Goal: Information Seeking & Learning: Learn about a topic

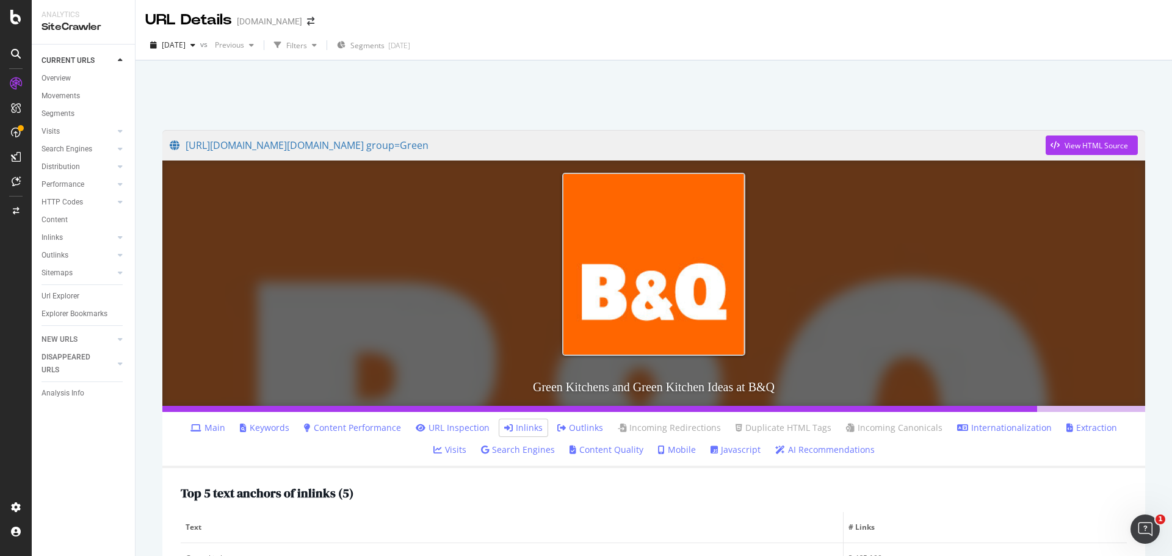
scroll to position [488, 0]
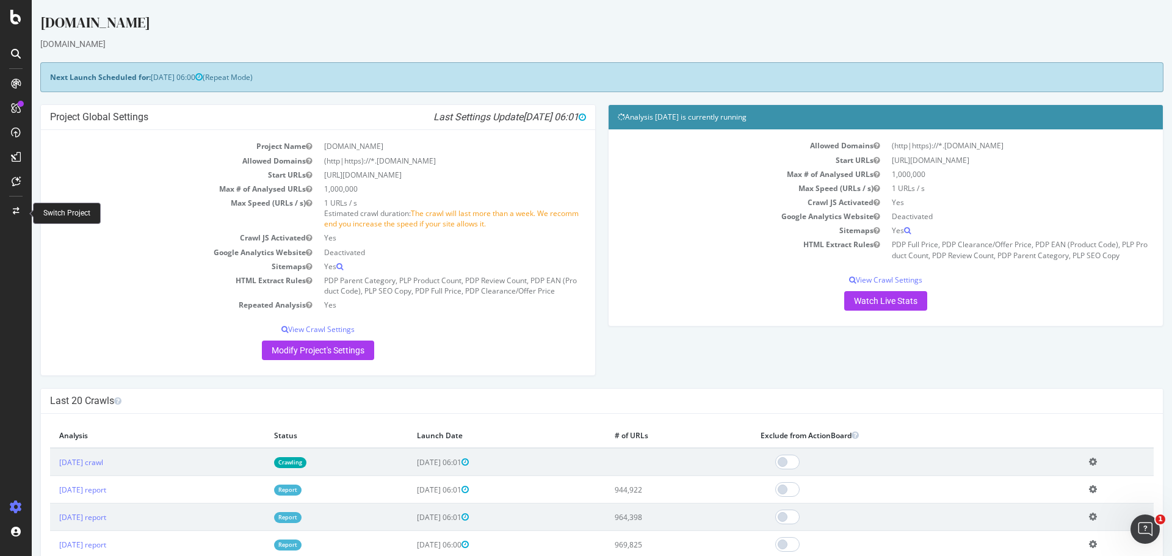
click at [9, 218] on div at bounding box center [15, 211] width 29 height 20
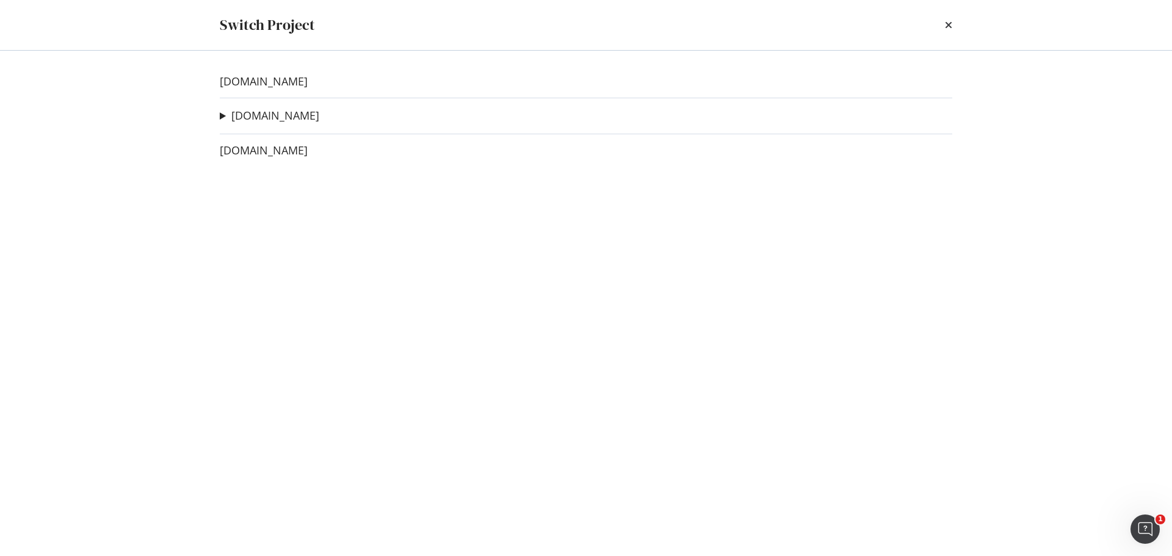
click at [254, 104] on div "www.trade-point.co.uk www.diy.com Facet Support Ad-Hoc Project Search Pilot Tes…" at bounding box center [586, 304] width 782 height 506
click at [257, 113] on link "[DOMAIN_NAME]" at bounding box center [275, 115] width 88 height 13
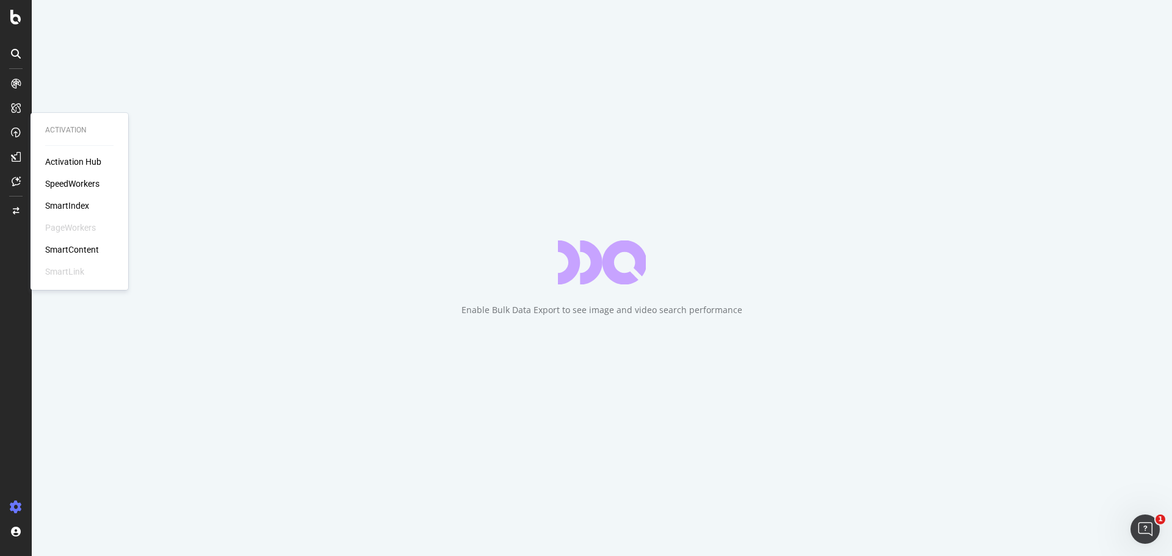
click at [73, 183] on div "SpeedWorkers" at bounding box center [72, 184] width 54 height 12
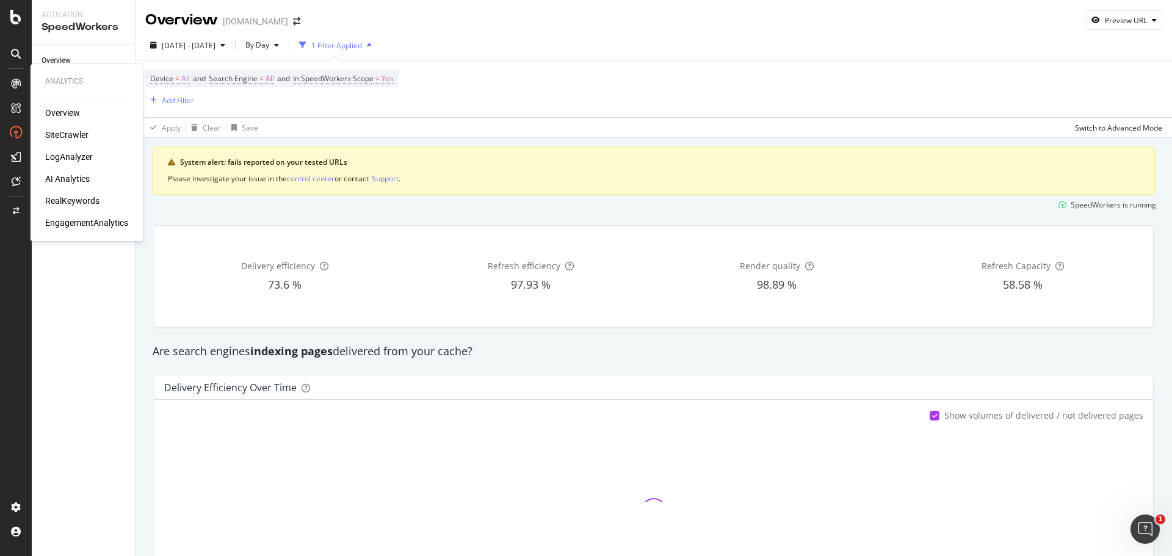
click at [80, 161] on div "LogAnalyzer" at bounding box center [69, 157] width 48 height 12
